Goal: Transaction & Acquisition: Download file/media

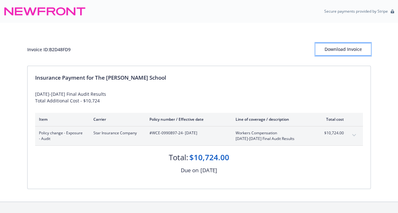
click at [330, 51] on div "Download Invoice" at bounding box center [342, 49] width 55 height 12
